Goal: Ask a question

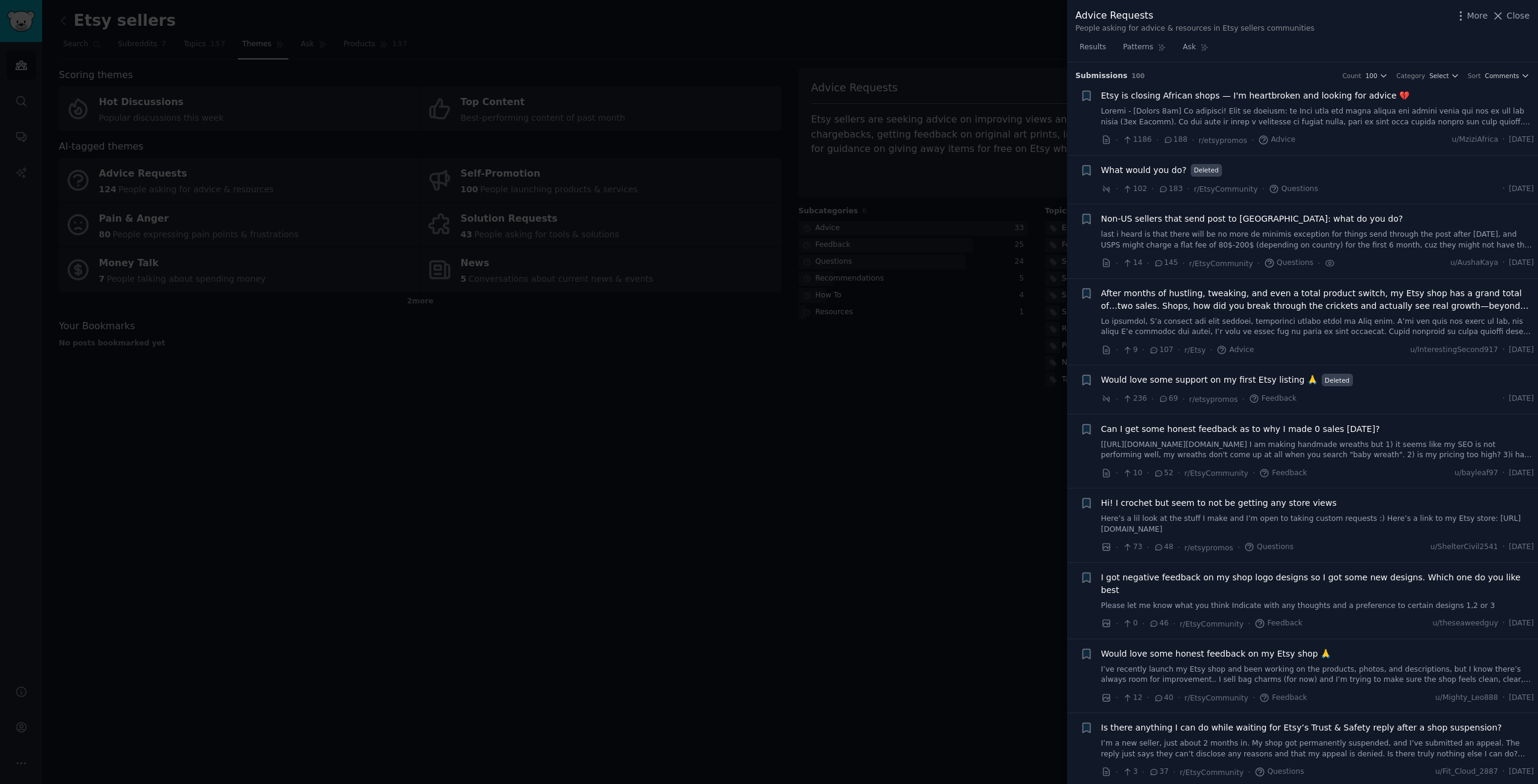
scroll to position [713, 0]
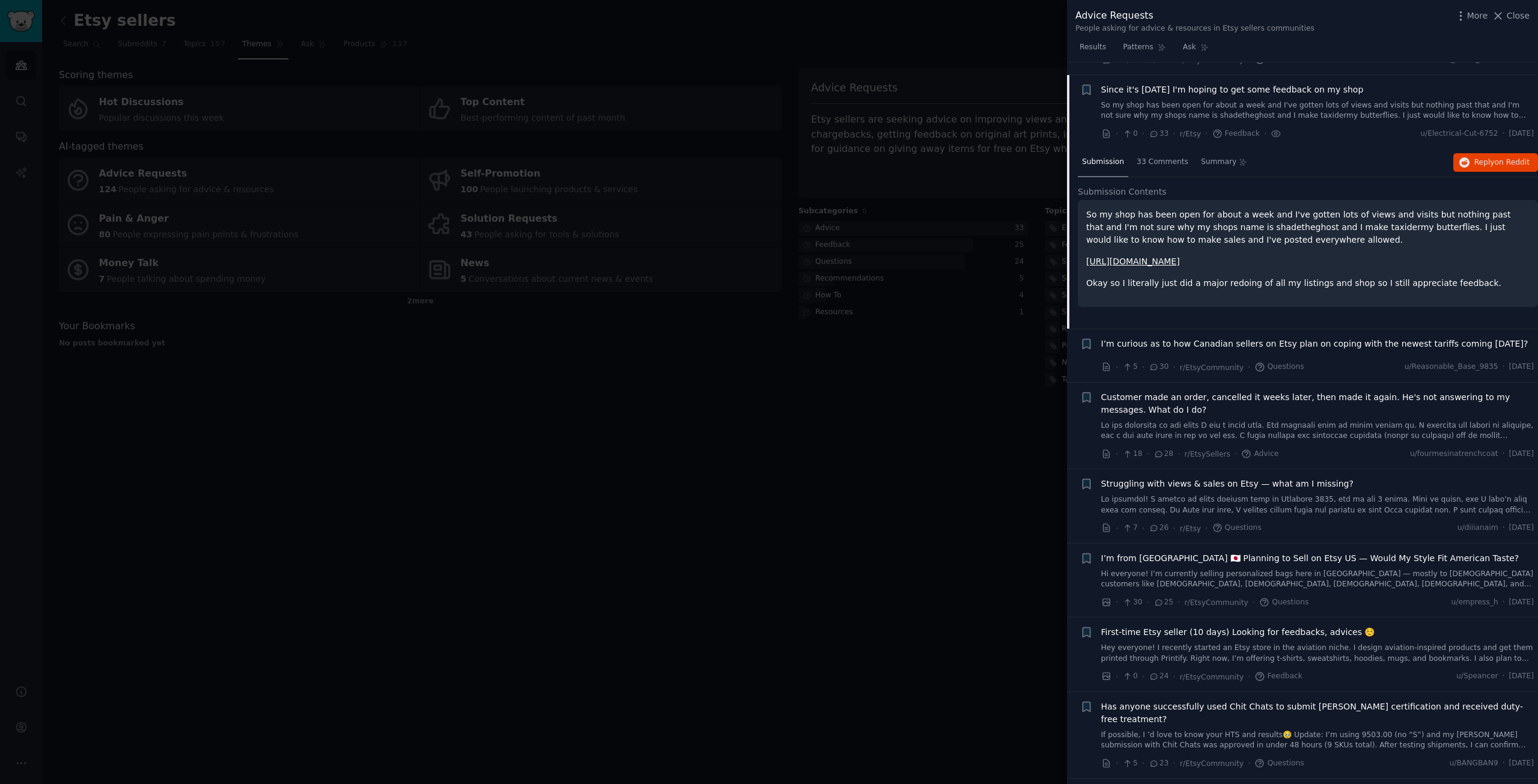
click at [707, 445] on div at bounding box center [769, 392] width 1538 height 784
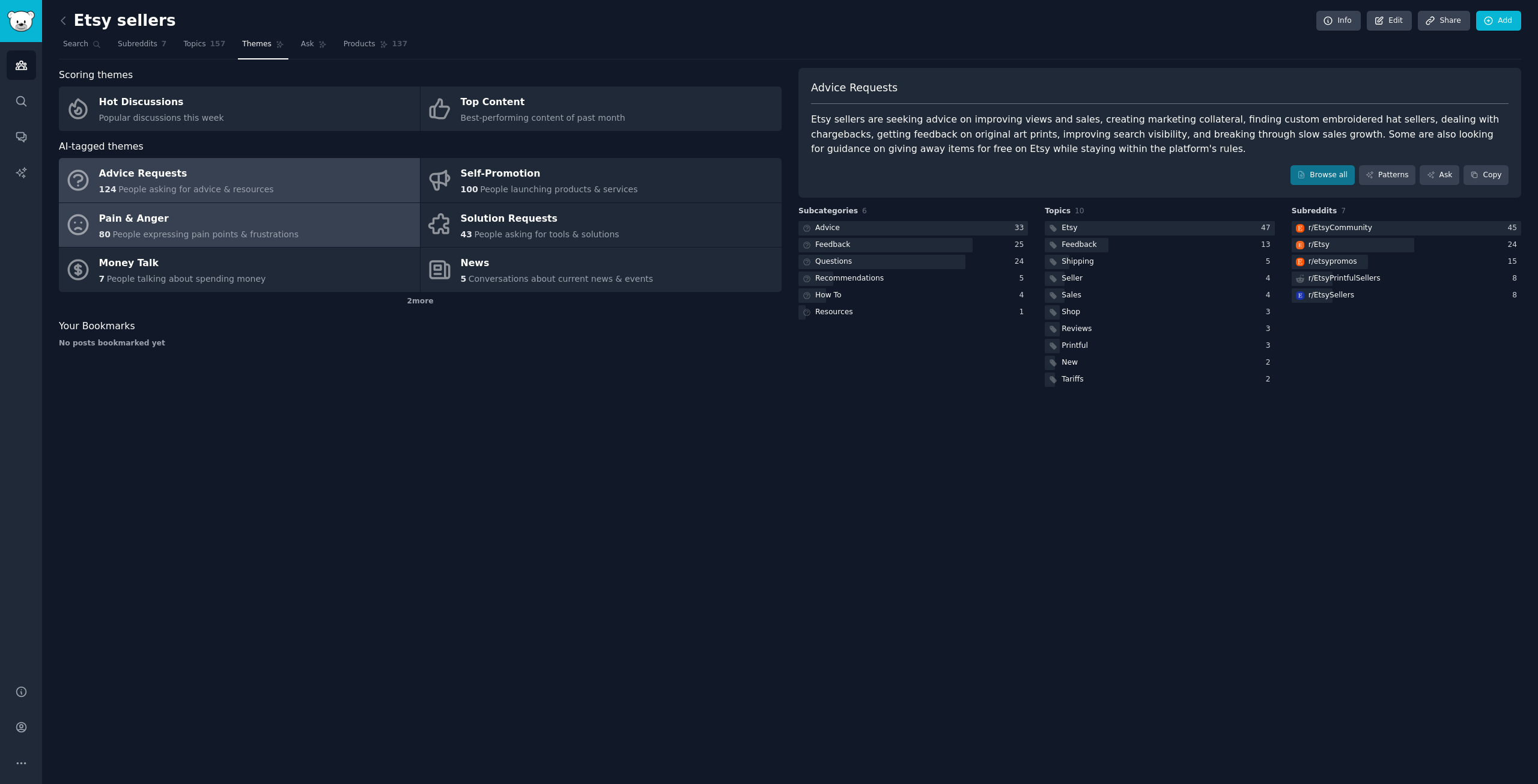
click at [258, 222] on div "Pain & Anger" at bounding box center [199, 218] width 200 height 19
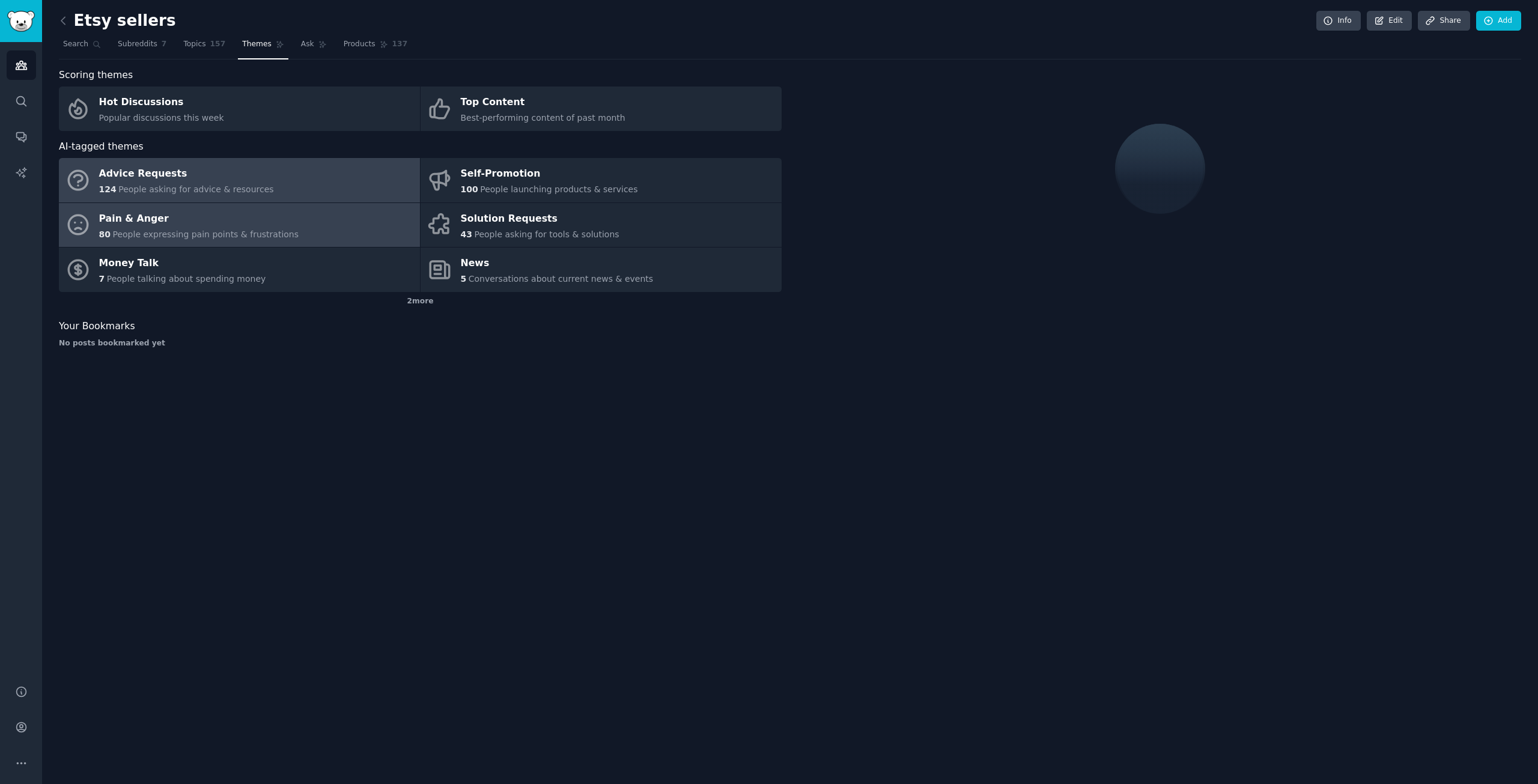
click at [280, 173] on link "Advice Requests 124 People asking for advice & resources" at bounding box center [239, 180] width 361 height 44
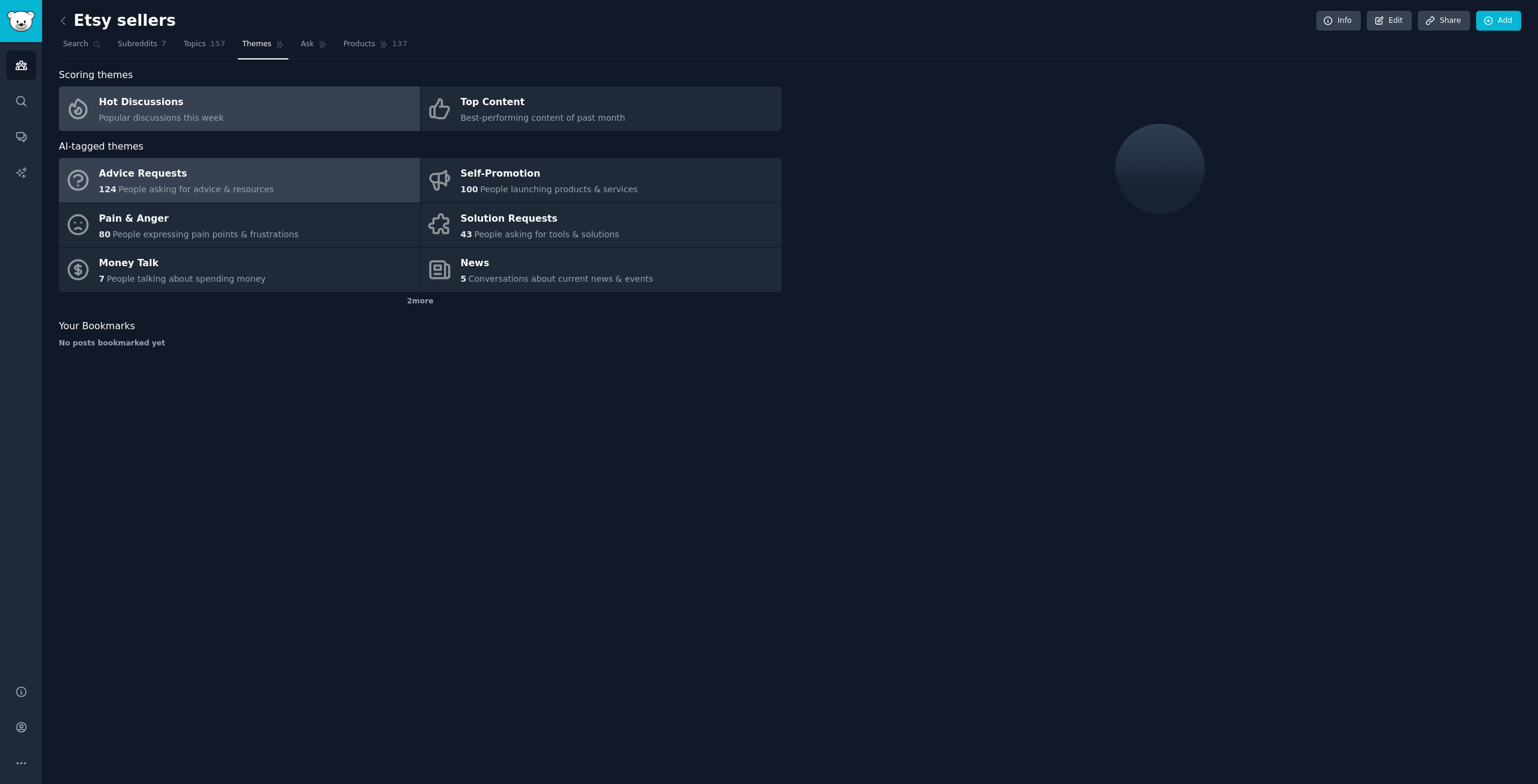
click at [231, 109] on link "Hot Discussions Popular discussions this week" at bounding box center [239, 108] width 361 height 44
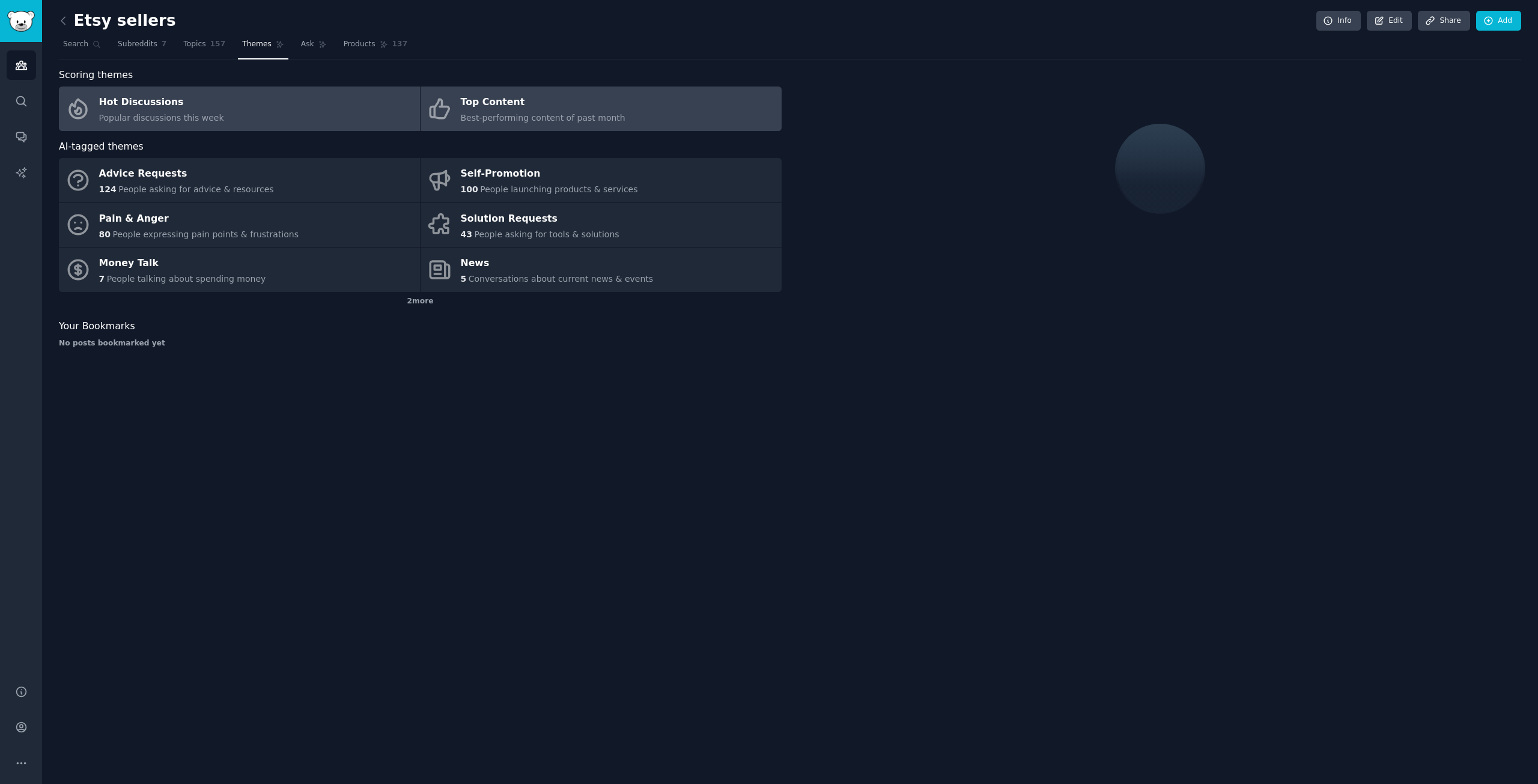
click at [580, 113] on span "Best-performing content of past month" at bounding box center [544, 118] width 165 height 10
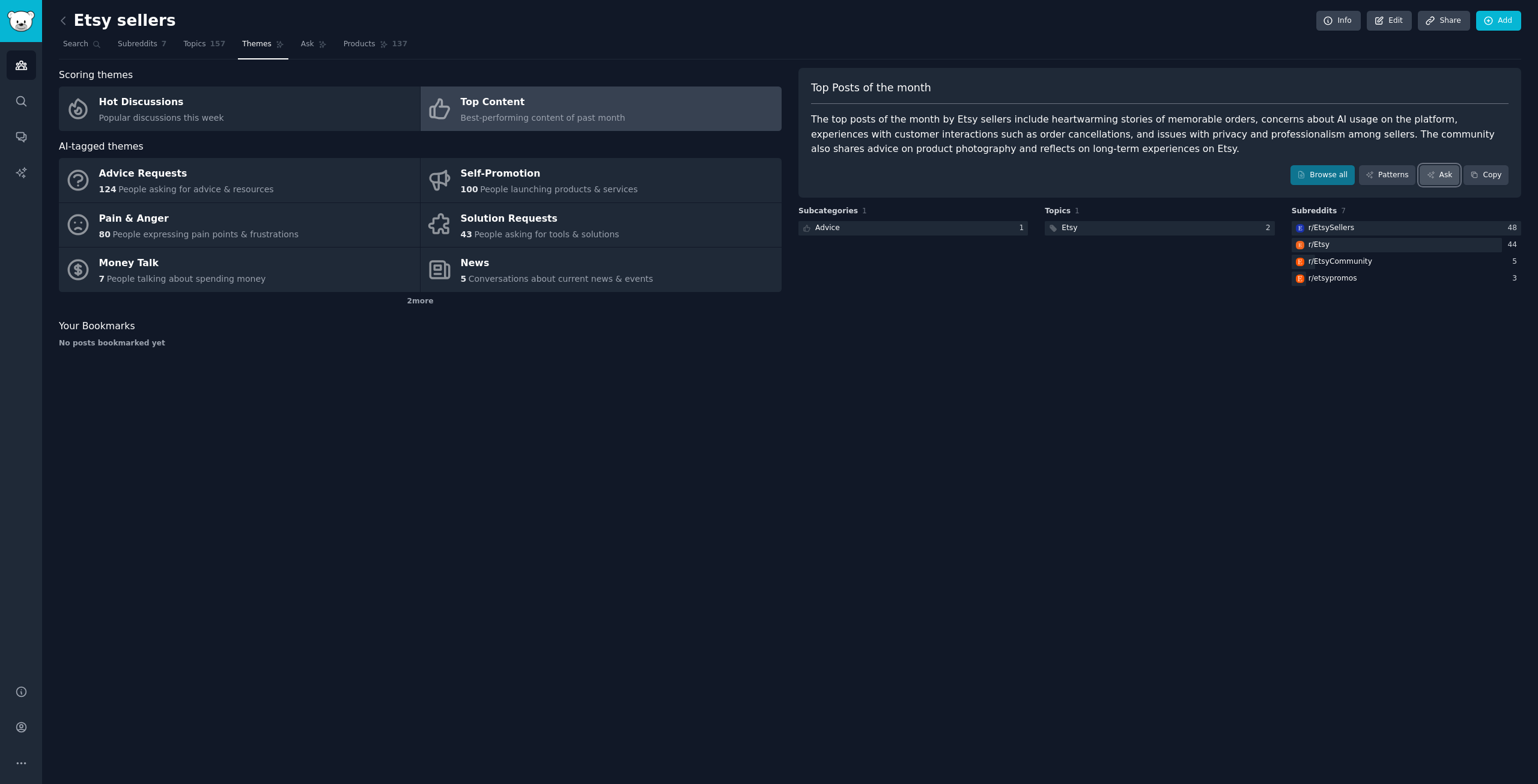
click at [1443, 175] on link "Ask" at bounding box center [1439, 175] width 39 height 20
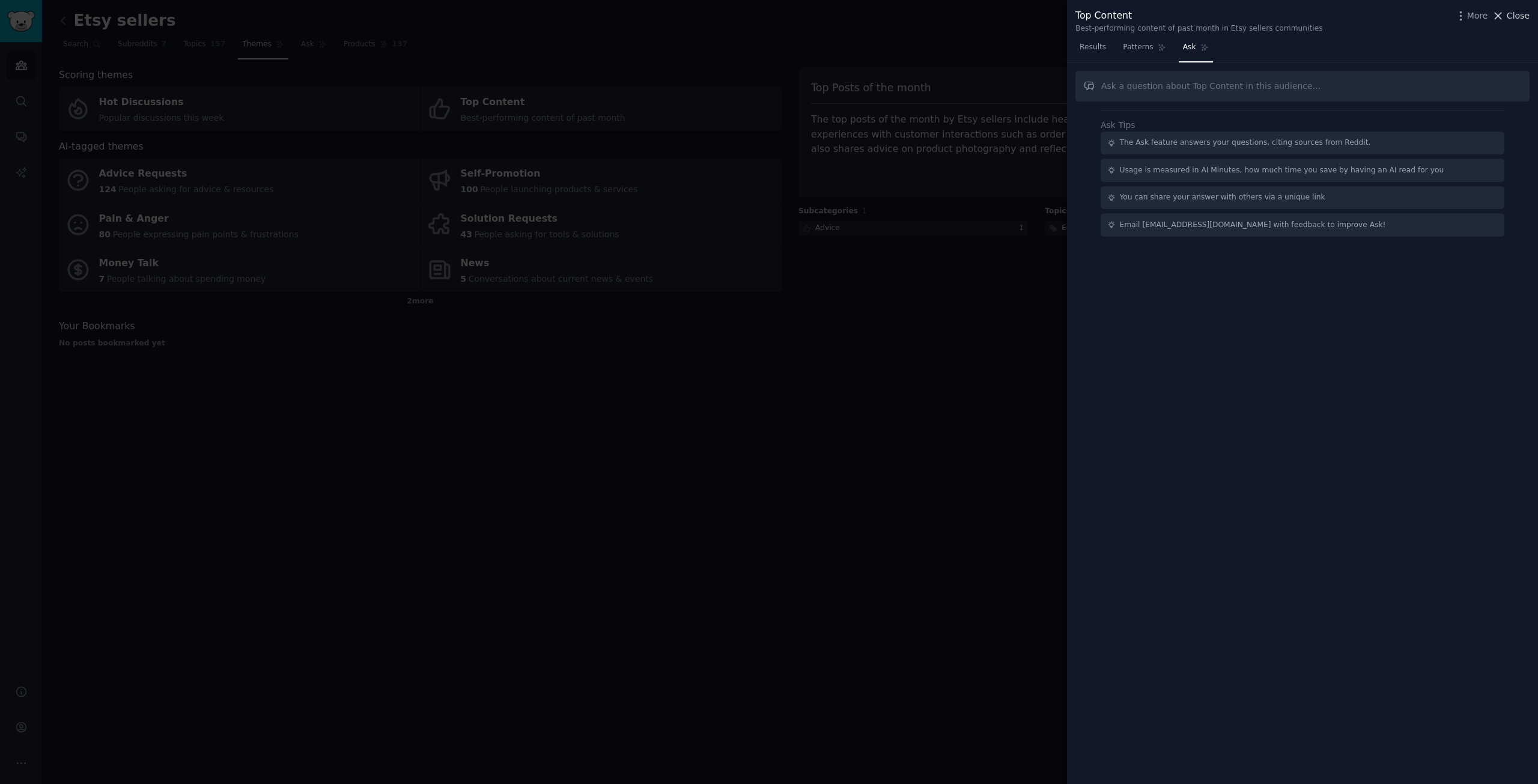
click at [1514, 17] on span "Close" at bounding box center [1518, 16] width 23 height 13
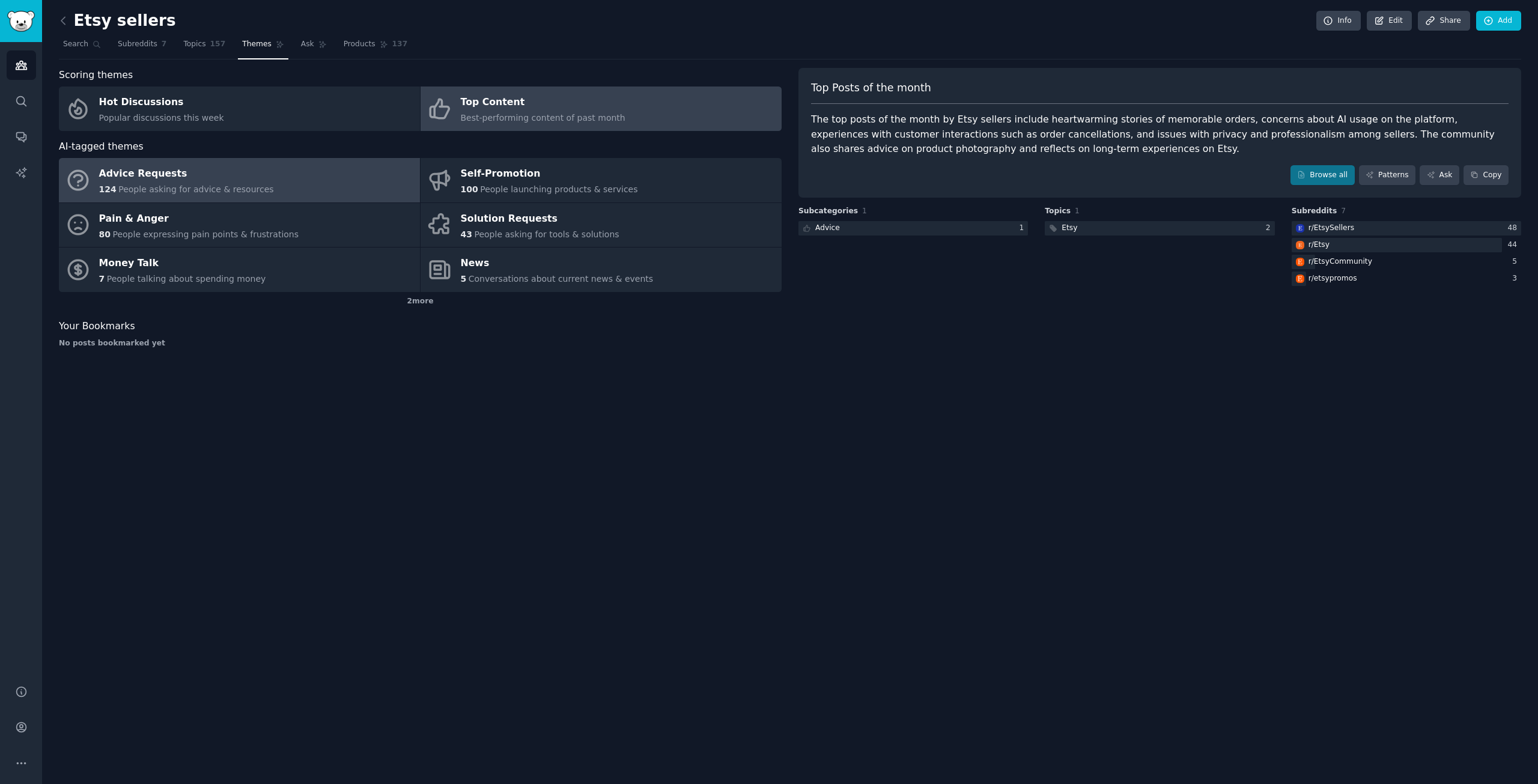
click at [278, 180] on link "Advice Requests 124 People asking for advice & resources" at bounding box center [239, 180] width 361 height 44
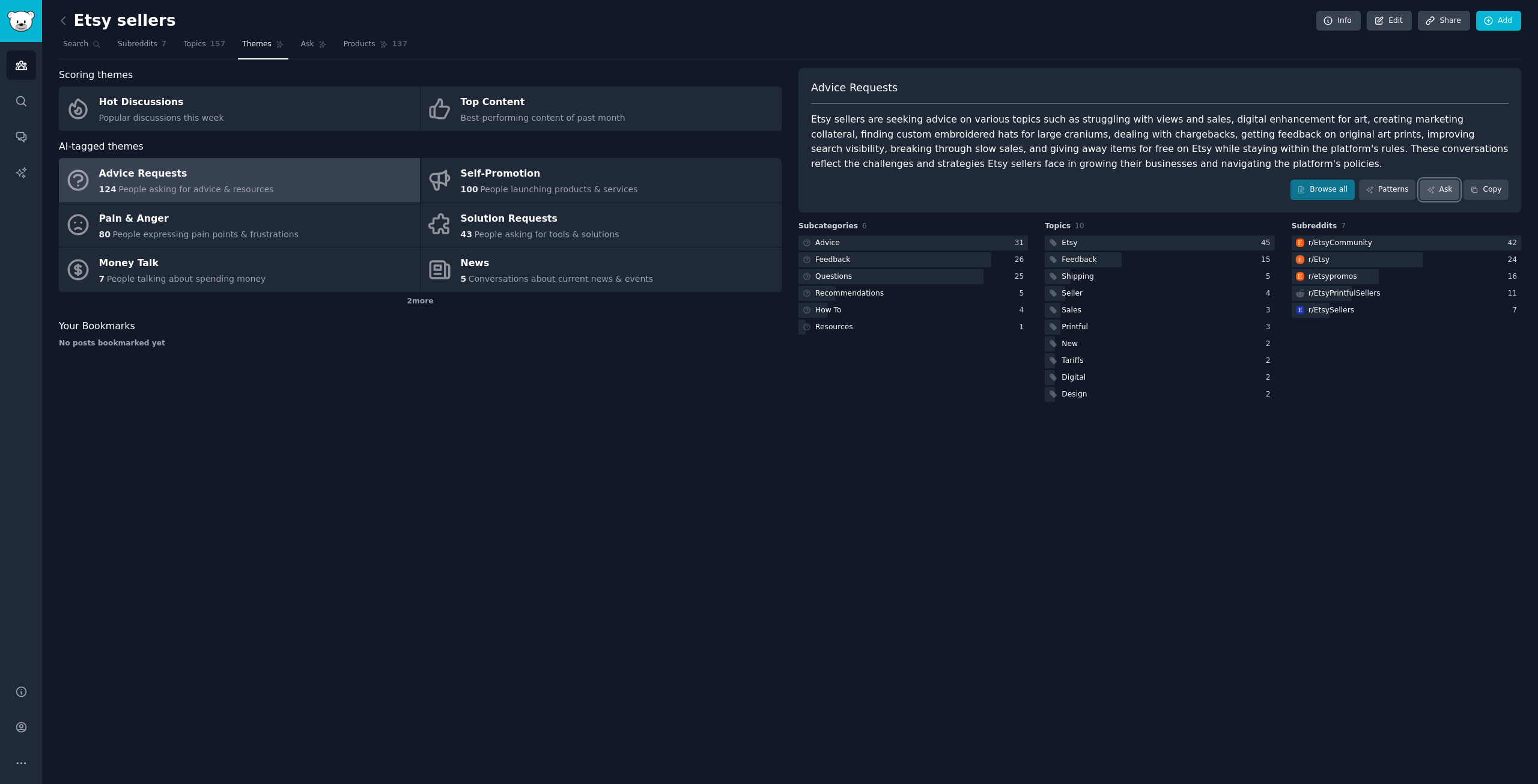
click at [1448, 184] on link "Ask" at bounding box center [1439, 190] width 39 height 20
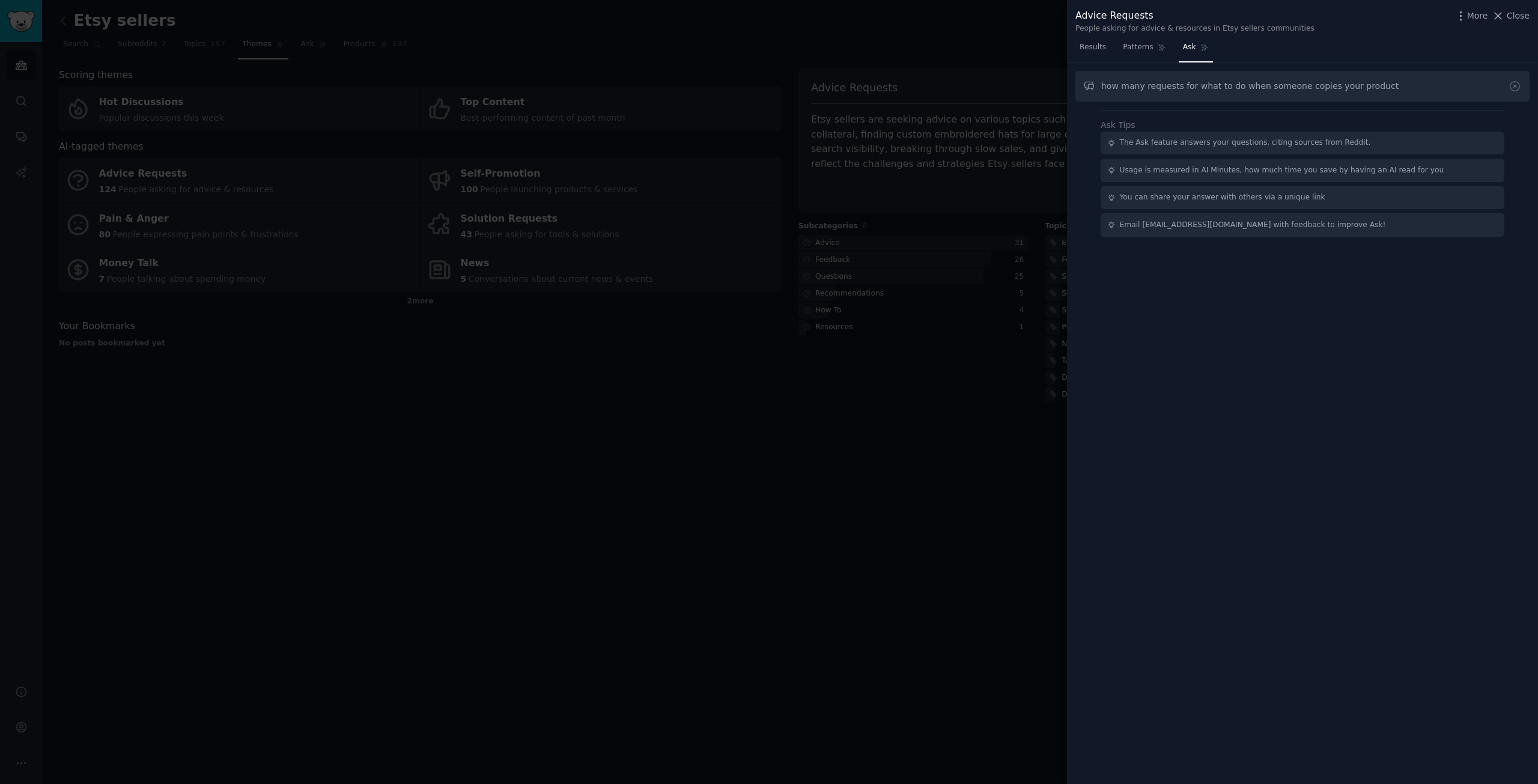
type input "how many requests for what to do when someone copies your product"
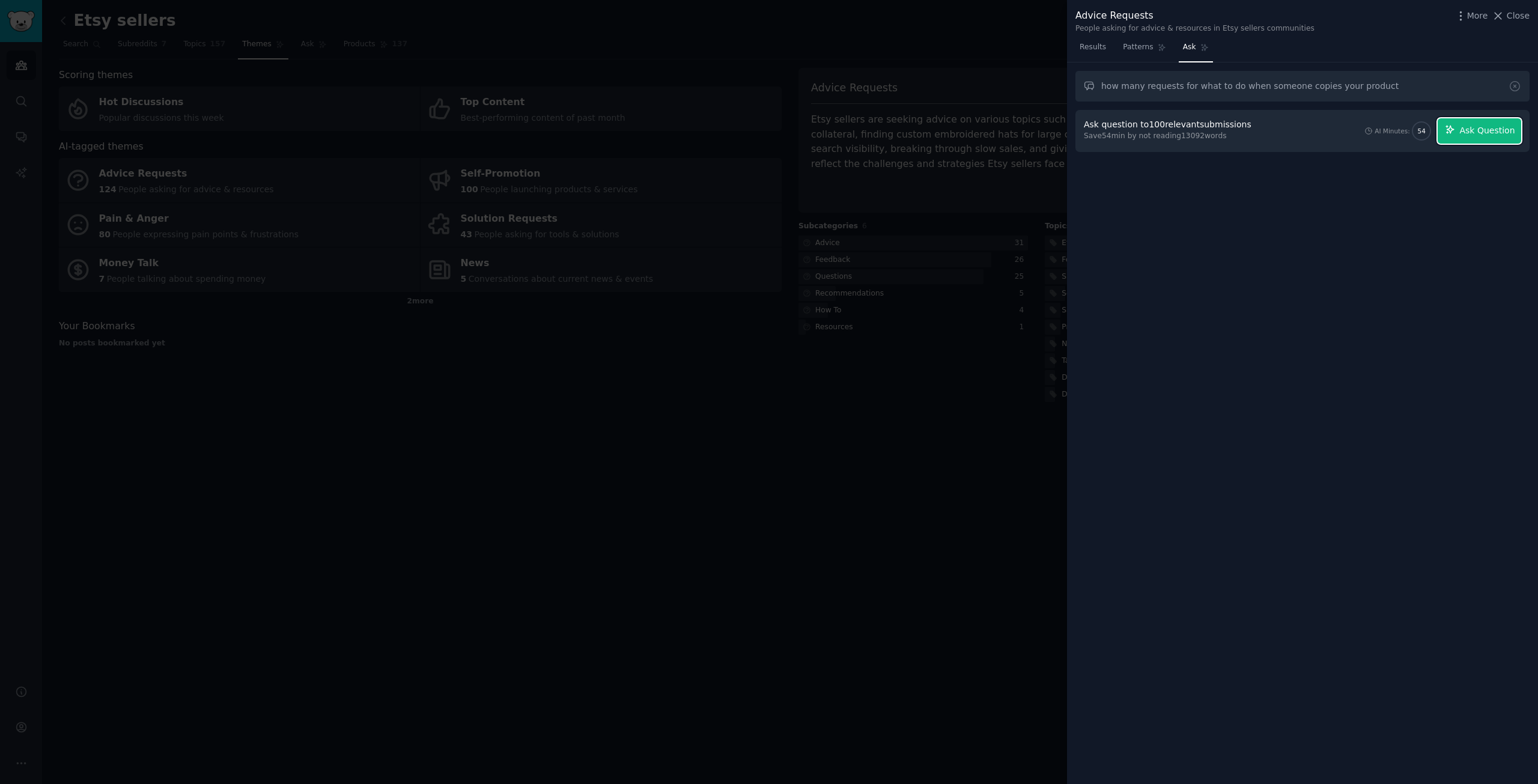
click at [1495, 126] on span "Ask Question" at bounding box center [1487, 131] width 55 height 13
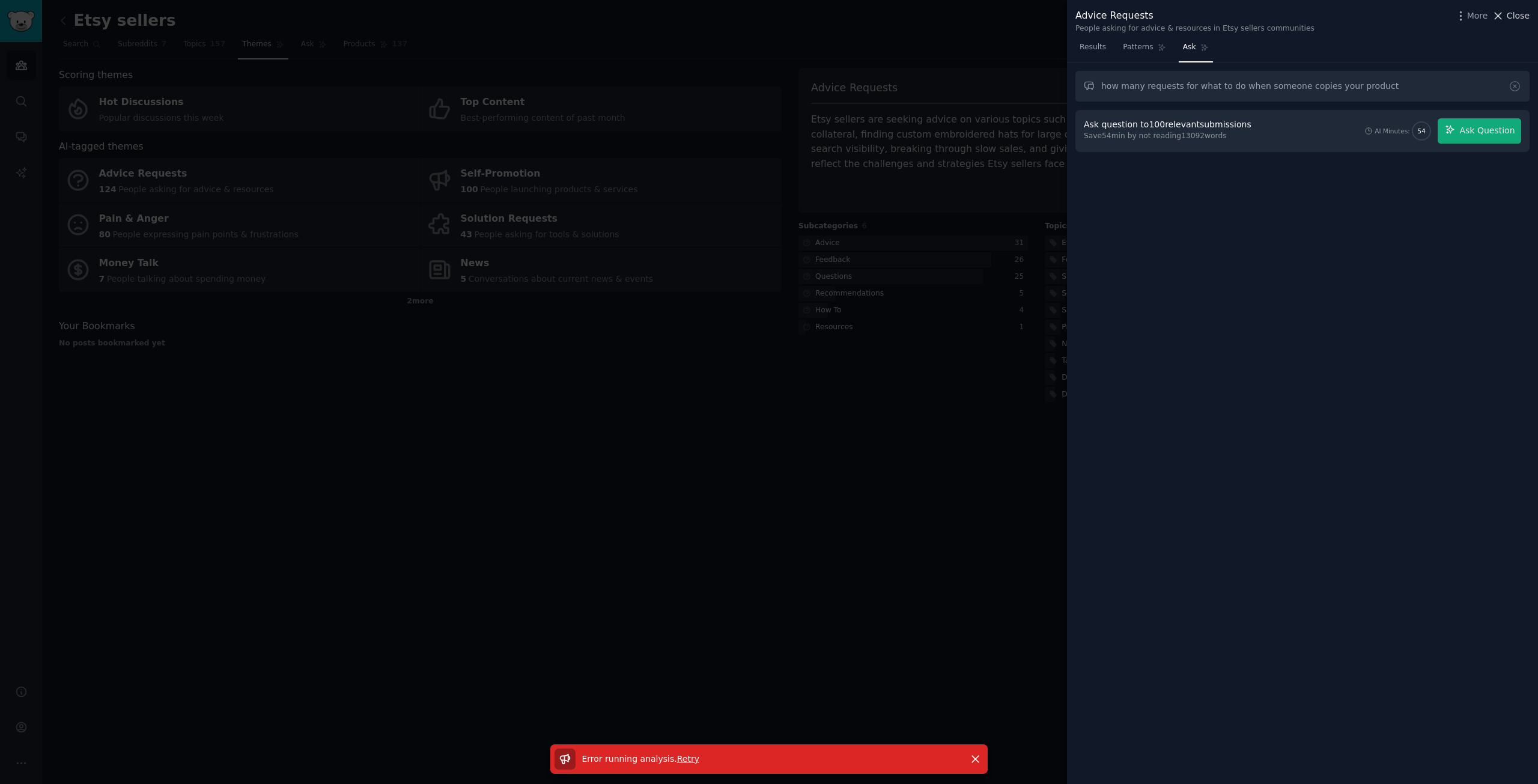
click at [1522, 19] on span "Close" at bounding box center [1518, 16] width 23 height 13
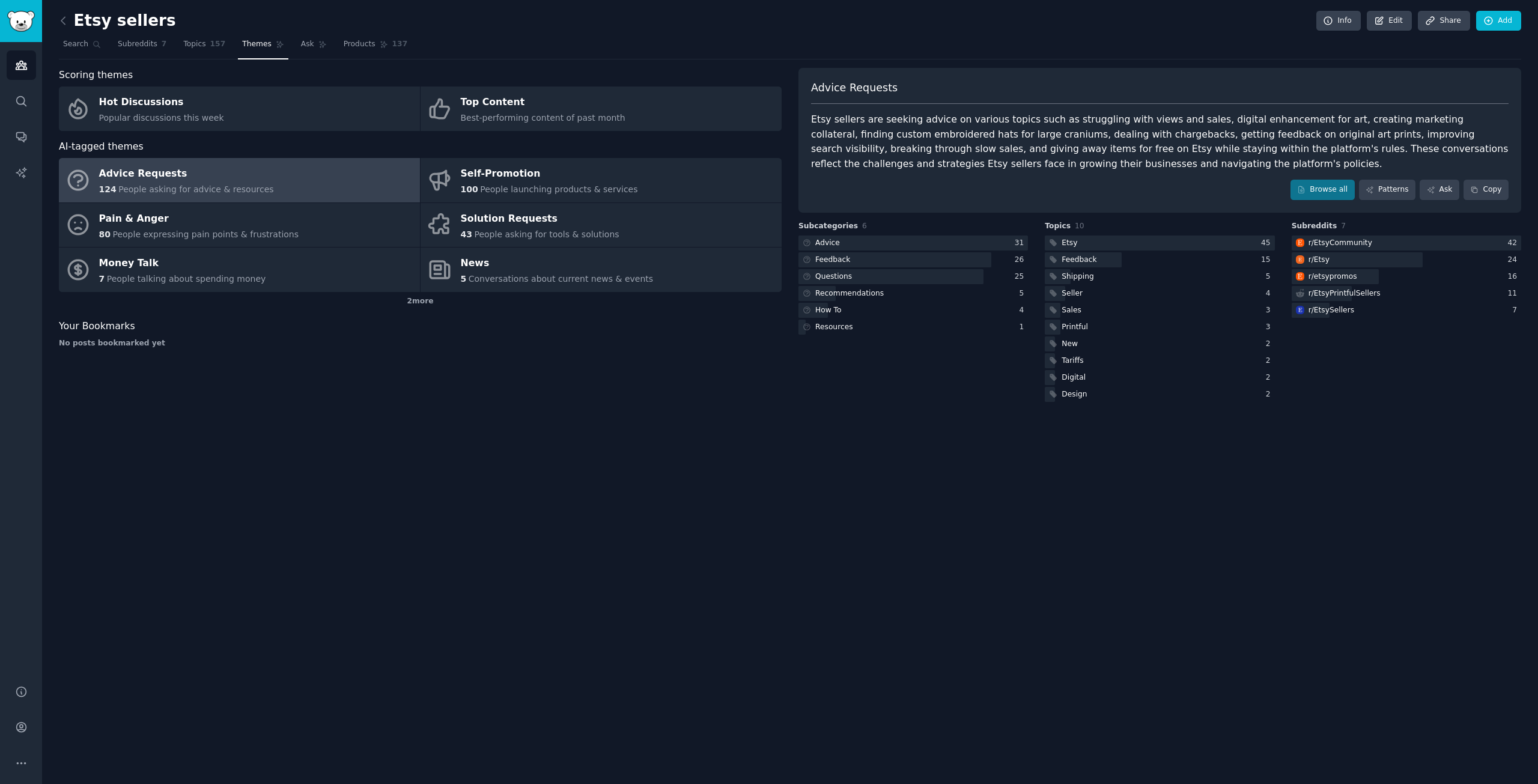
click at [778, 457] on div "Etsy sellers Info Edit Share Add Search Subreddits 7 Topics 157 Themes Ask Prod…" at bounding box center [790, 392] width 1497 height 784
